Goal: Find contact information: Find contact information

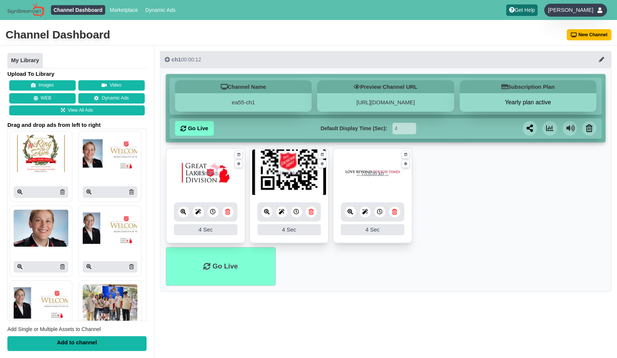
click at [585, 11] on span "[PERSON_NAME]" at bounding box center [570, 9] width 45 height 7
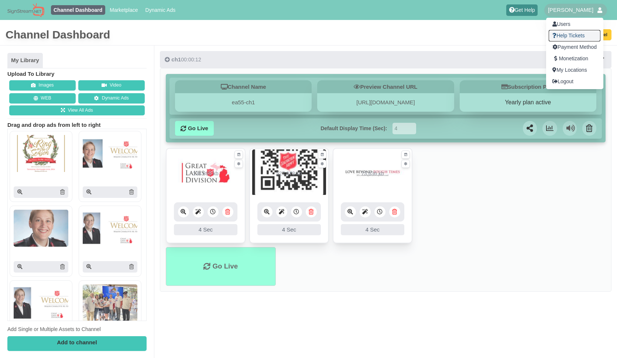
click at [570, 34] on link "Help Tickets" at bounding box center [575, 35] width 52 height 11
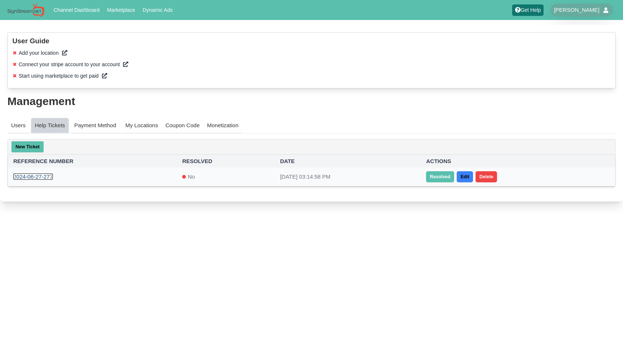
click at [45, 176] on link "2024-06-27-277" at bounding box center [33, 176] width 40 height 6
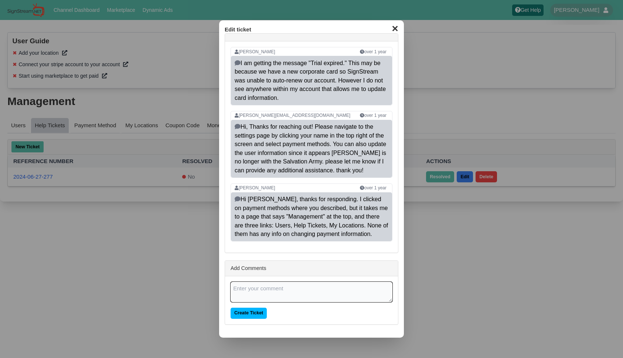
click at [395, 31] on button "✕" at bounding box center [395, 27] width 14 height 11
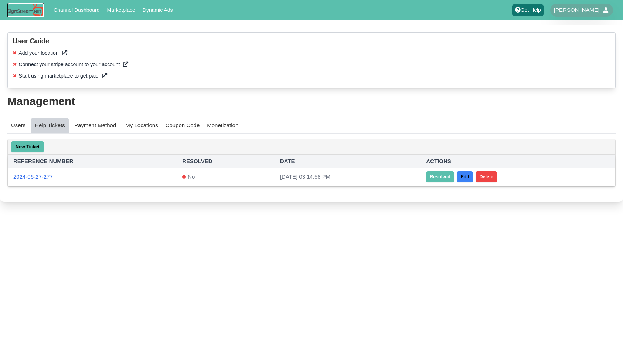
click at [21, 11] on img at bounding box center [25, 10] width 37 height 14
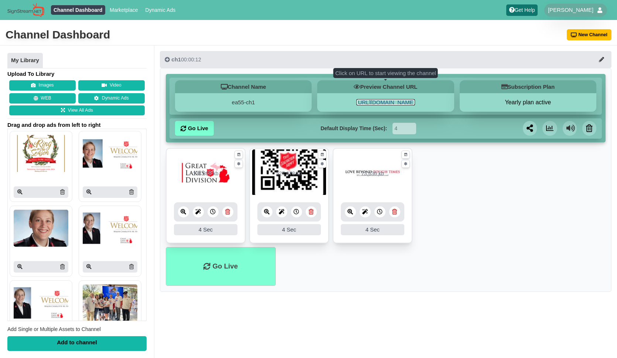
click at [403, 104] on link "https://ea55-ch1.signstream.net" at bounding box center [386, 102] width 58 height 6
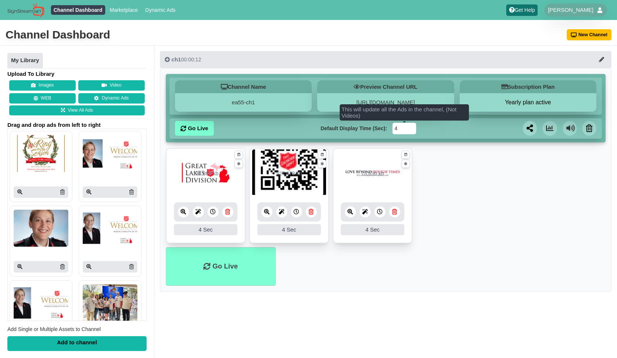
click at [401, 127] on input "4" at bounding box center [404, 128] width 23 height 11
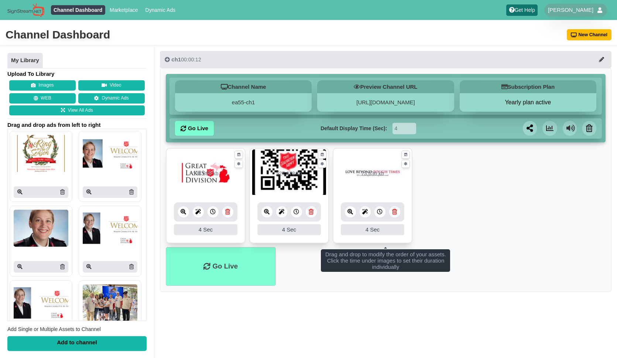
click at [457, 160] on ul "134.895 kb 4 4 Sec Fade In Scale In Swirl In Slide In Slide Elliptic Roll In Sw…" at bounding box center [386, 197] width 440 height 99
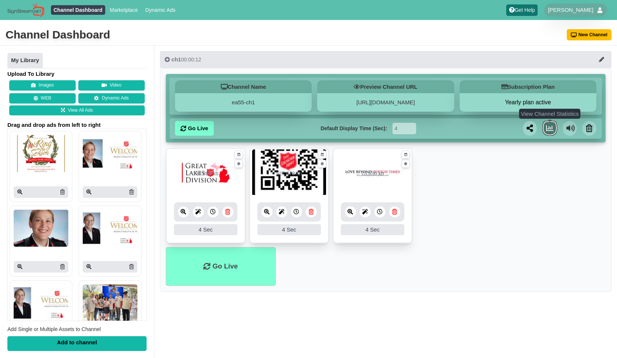
click at [549, 130] on icon at bounding box center [549, 128] width 7 height 7
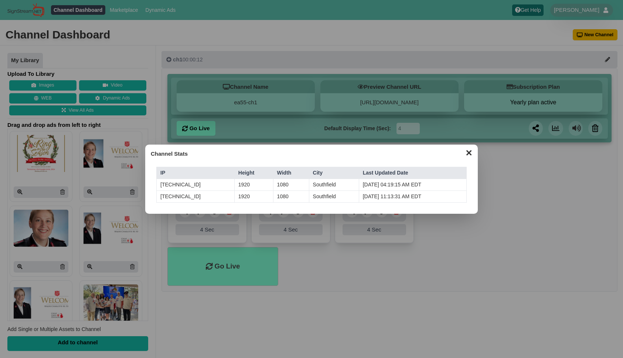
click at [470, 154] on button "✕" at bounding box center [469, 151] width 14 height 11
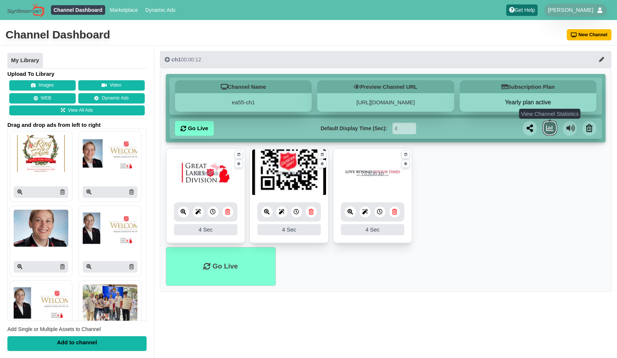
click at [553, 125] on icon at bounding box center [549, 128] width 7 height 7
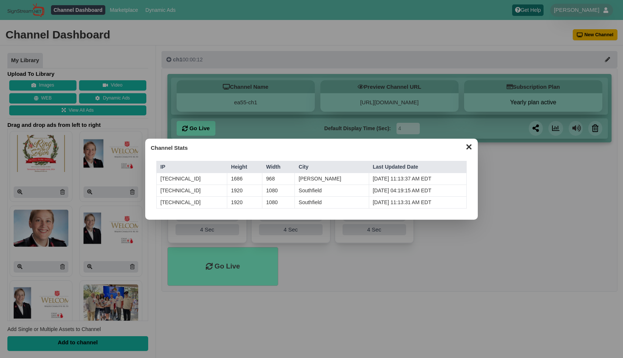
click at [469, 148] on button "✕" at bounding box center [469, 145] width 14 height 11
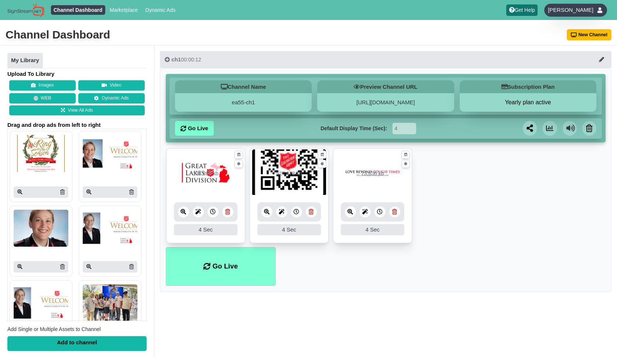
click at [580, 8] on span "[PERSON_NAME]" at bounding box center [570, 9] width 45 height 7
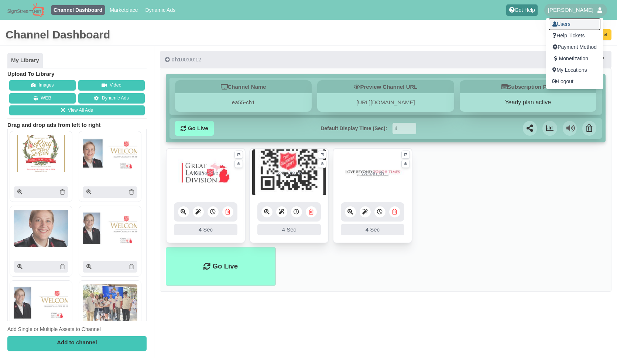
click at [558, 24] on link "Users" at bounding box center [575, 23] width 52 height 11
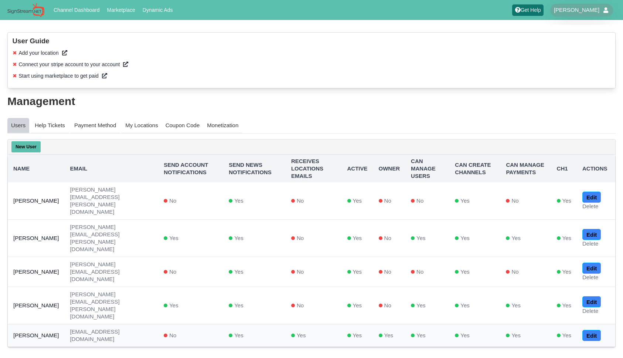
drag, startPoint x: 93, startPoint y: 194, endPoint x: 193, endPoint y: 302, distance: 147.2
click at [193, 302] on tbody "[PERSON_NAME] [PERSON_NAME][EMAIL_ADDRESS][PERSON_NAME][DOMAIN_NAME] No Yes No …" at bounding box center [311, 264] width 607 height 164
click at [142, 338] on html "Channel Dashboard Marketplace Dynamic Ads Get Help [PERSON_NAME] Users Help Tic…" at bounding box center [311, 185] width 623 height 371
drag, startPoint x: 185, startPoint y: 296, endPoint x: 93, endPoint y: 295, distance: 92.4
click at [93, 324] on td "[EMAIL_ADDRESS][DOMAIN_NAME]" at bounding box center [111, 335] width 94 height 23
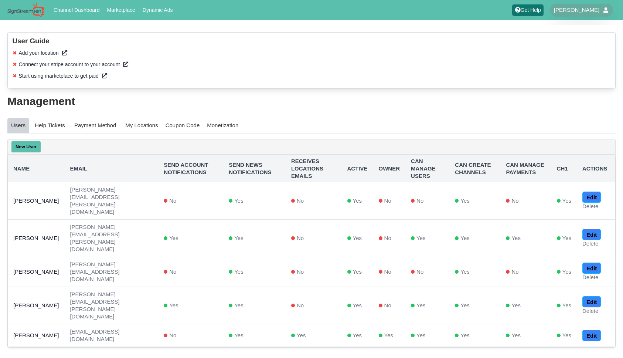
click at [181, 319] on div "User Guide ✖ Add your location ✖ Connect your stripe account to your account ✖ …" at bounding box center [311, 193] width 623 height 337
click at [223, 324] on td "No" at bounding box center [190, 335] width 65 height 23
drag, startPoint x: 93, startPoint y: 274, endPoint x: 194, endPoint y: 281, distance: 100.8
click at [158, 287] on td "[PERSON_NAME][EMAIL_ADDRESS][PERSON_NAME][DOMAIN_NAME]" at bounding box center [111, 305] width 94 height 37
copy td "[PERSON_NAME][EMAIL_ADDRESS][PERSON_NAME][DOMAIN_NAME]"
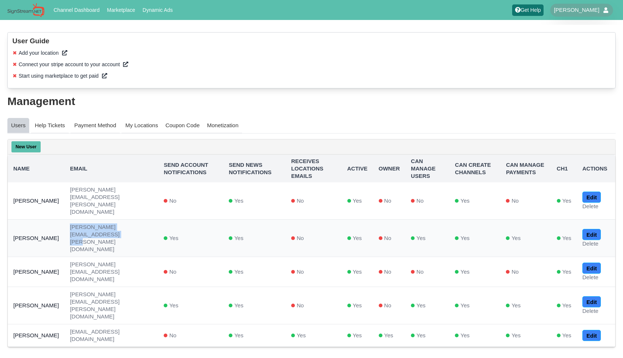
drag, startPoint x: 181, startPoint y: 222, endPoint x: 94, endPoint y: 224, distance: 86.5
click at [94, 224] on td "[PERSON_NAME][EMAIL_ADDRESS][PERSON_NAME][DOMAIN_NAME]" at bounding box center [111, 237] width 94 height 37
copy td "[PERSON_NAME][EMAIL_ADDRESS][PERSON_NAME][DOMAIN_NAME]"
